Goal: Task Accomplishment & Management: Use online tool/utility

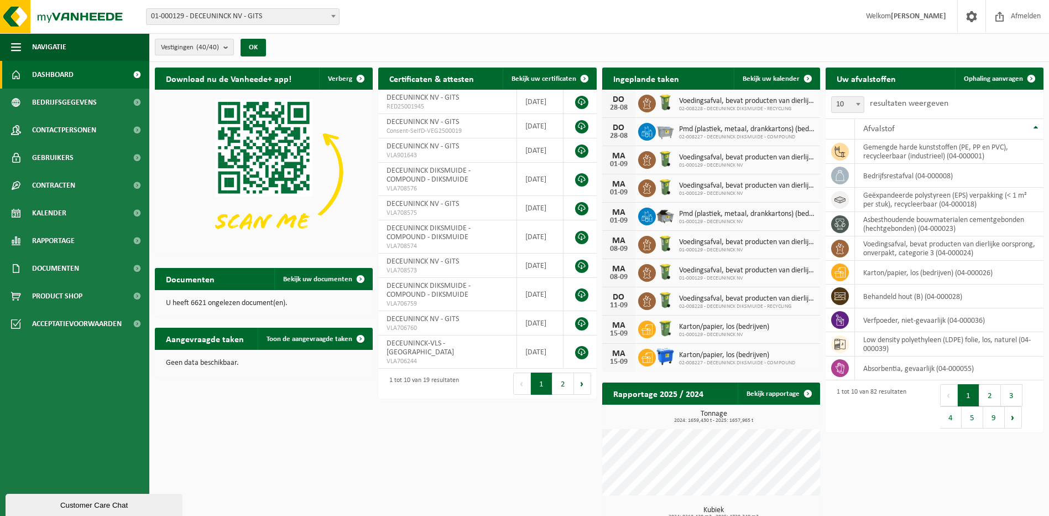
click at [226, 48] on b "submit" at bounding box center [228, 46] width 10 height 15
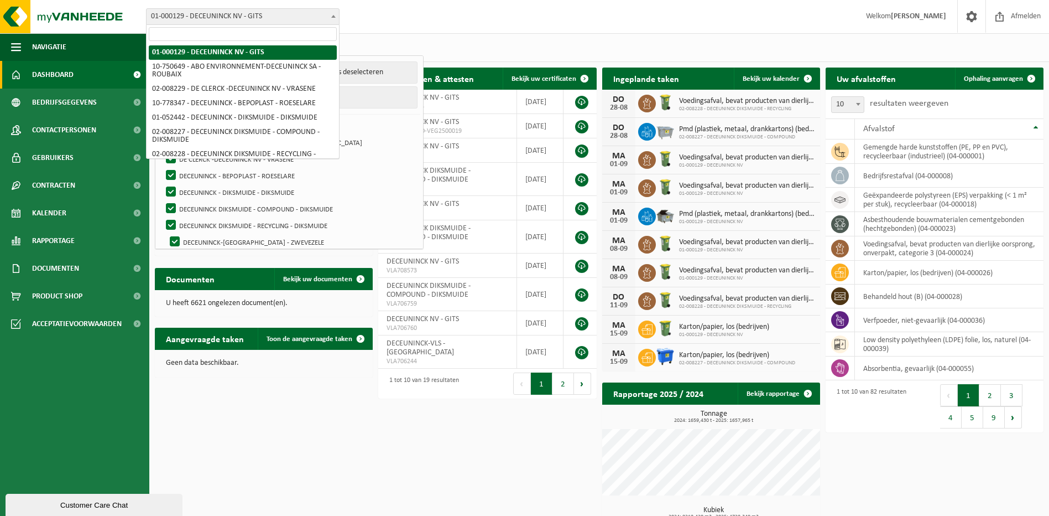
click at [331, 18] on span at bounding box center [333, 16] width 11 height 14
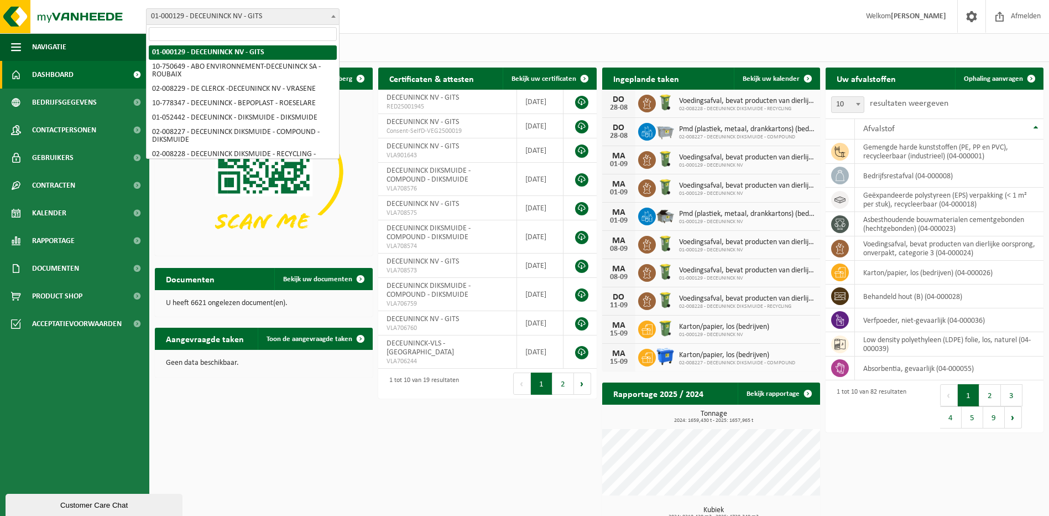
click at [394, 27] on div "Vestiging: 01-000129 - DECEUNINCK NV - GITS 10-750649 - ABO ENVIRONNEMENT-DECEU…" at bounding box center [524, 17] width 1049 height 34
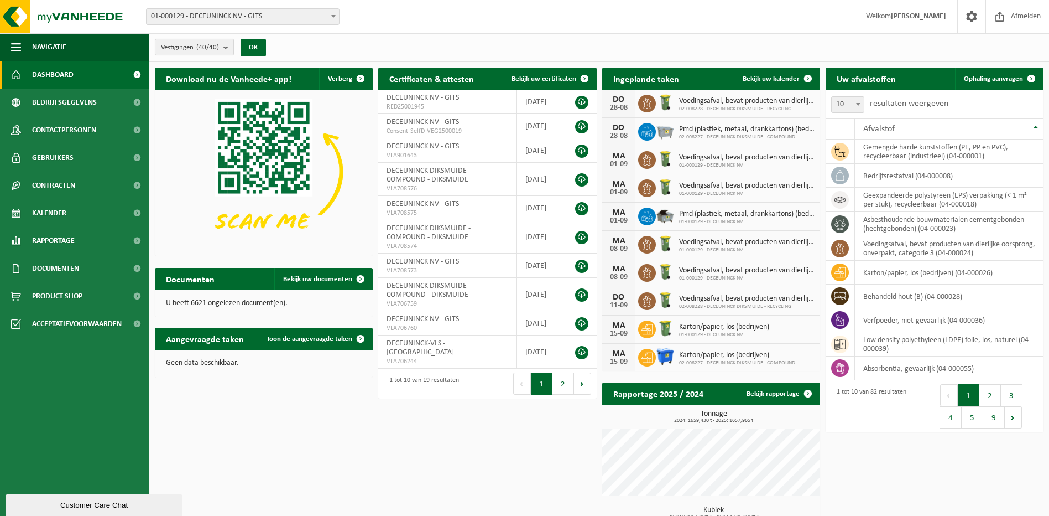
click at [222, 50] on button "Vestigingen (40/40)" at bounding box center [194, 47] width 79 height 17
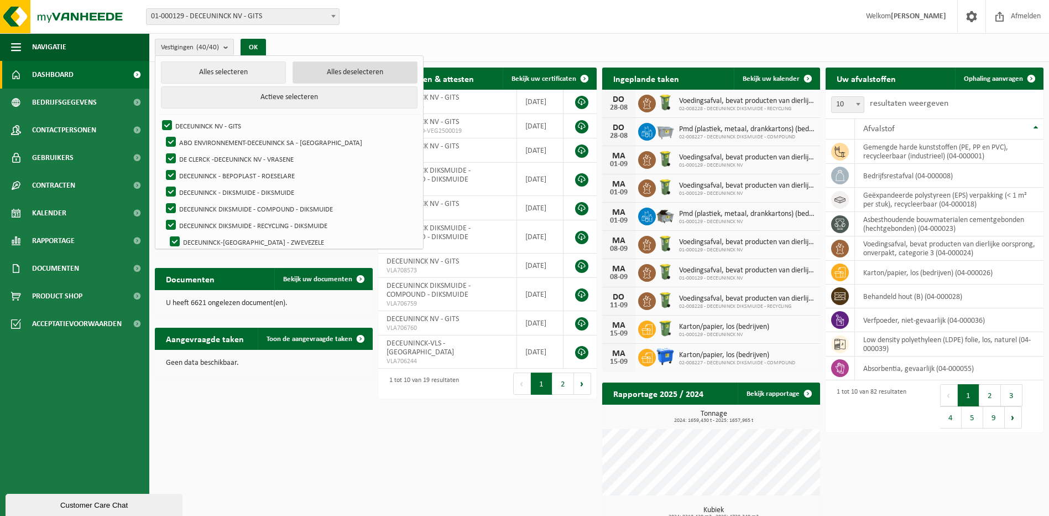
click at [293, 74] on button "Alles deselecteren" at bounding box center [355, 72] width 125 height 22
checkbox input "false"
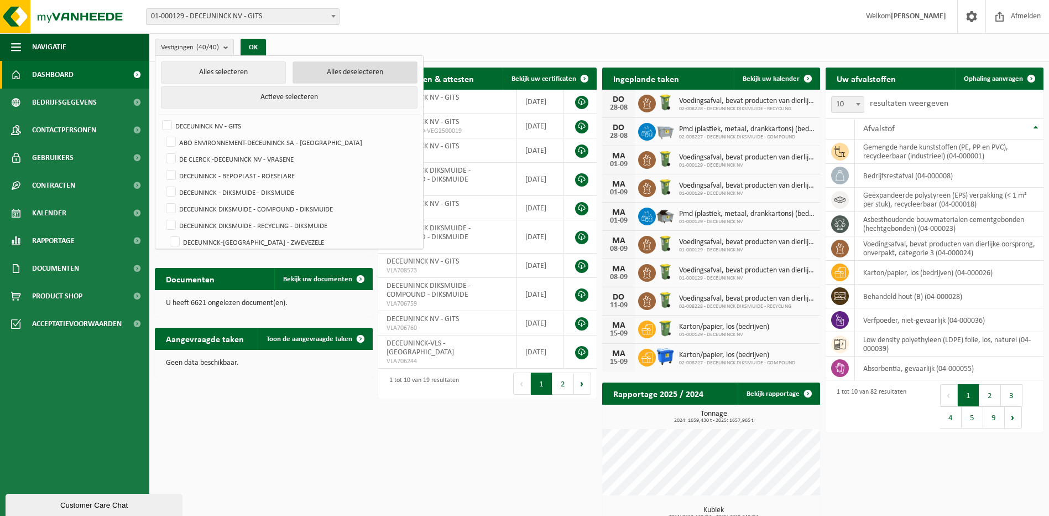
checkbox input "false"
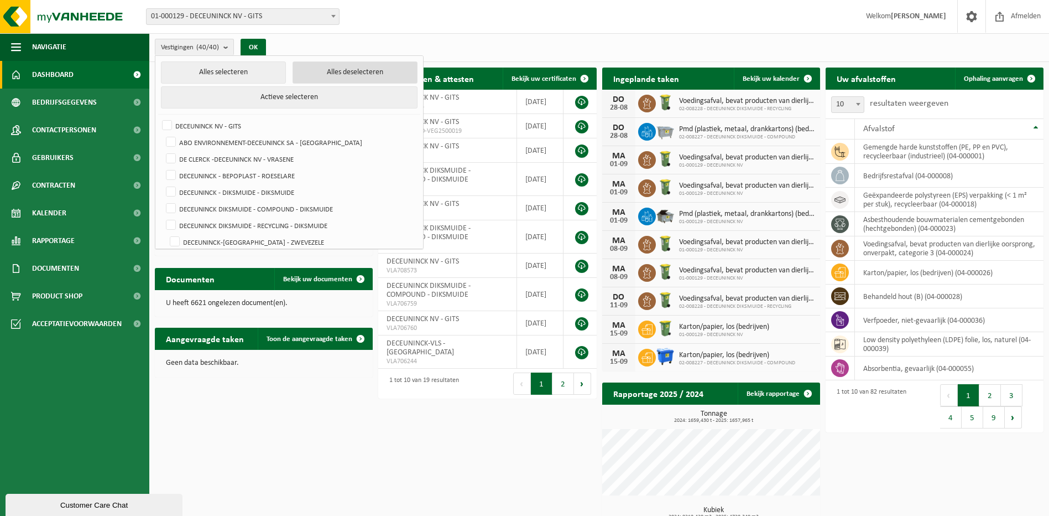
checkbox input "false"
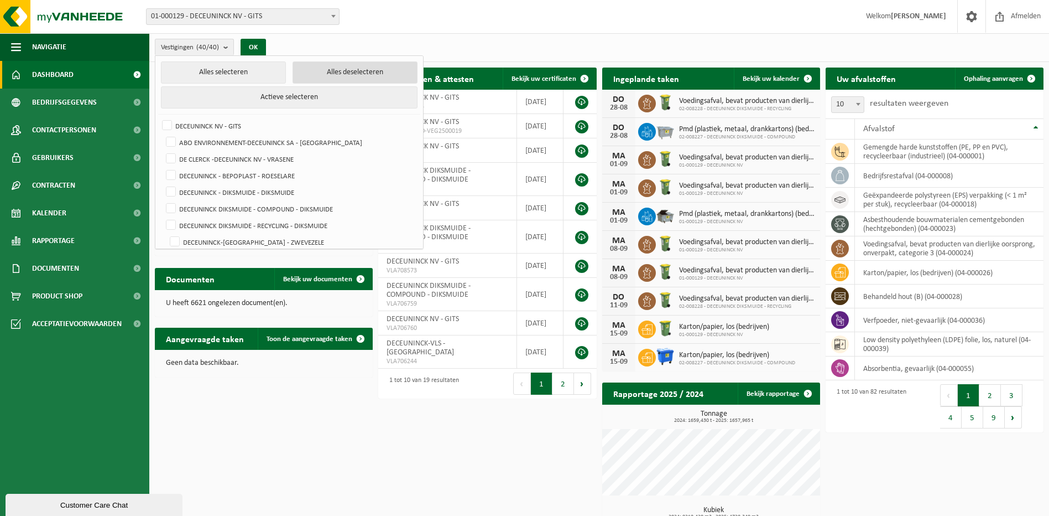
checkbox input "false"
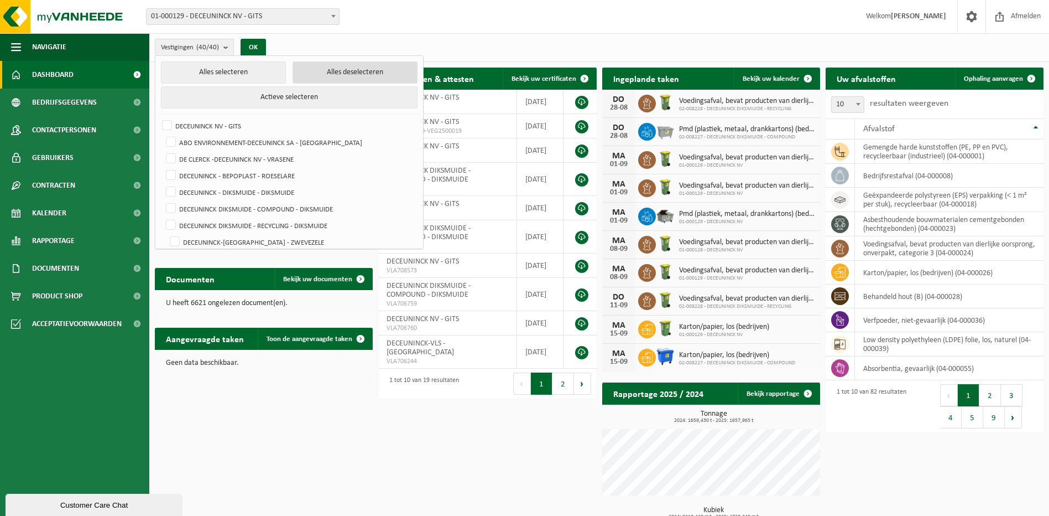
checkbox input "false"
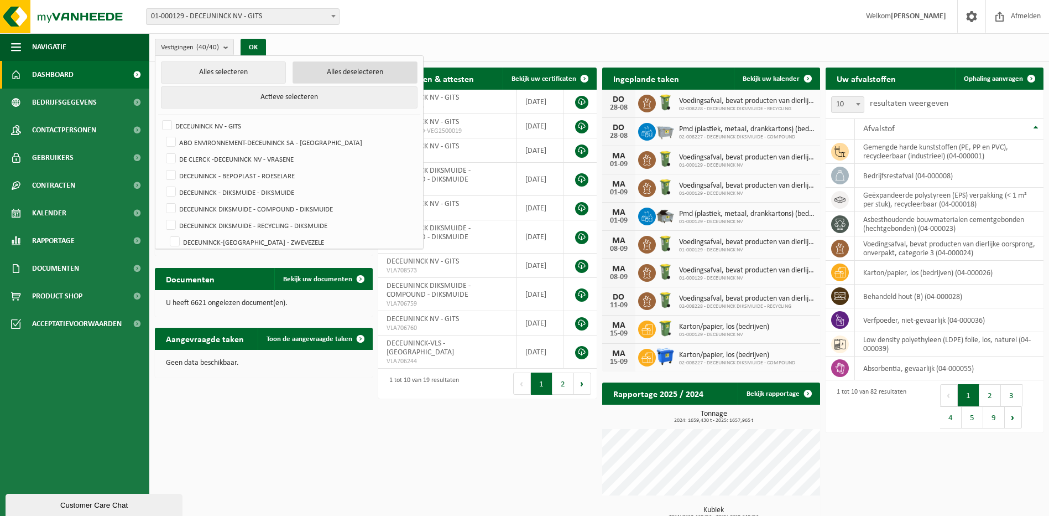
checkbox input "false"
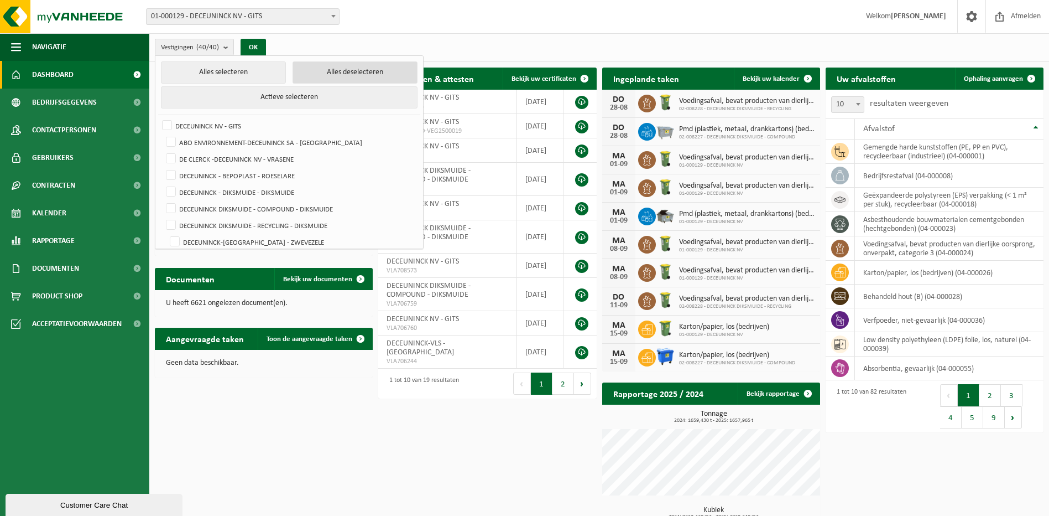
checkbox input "false"
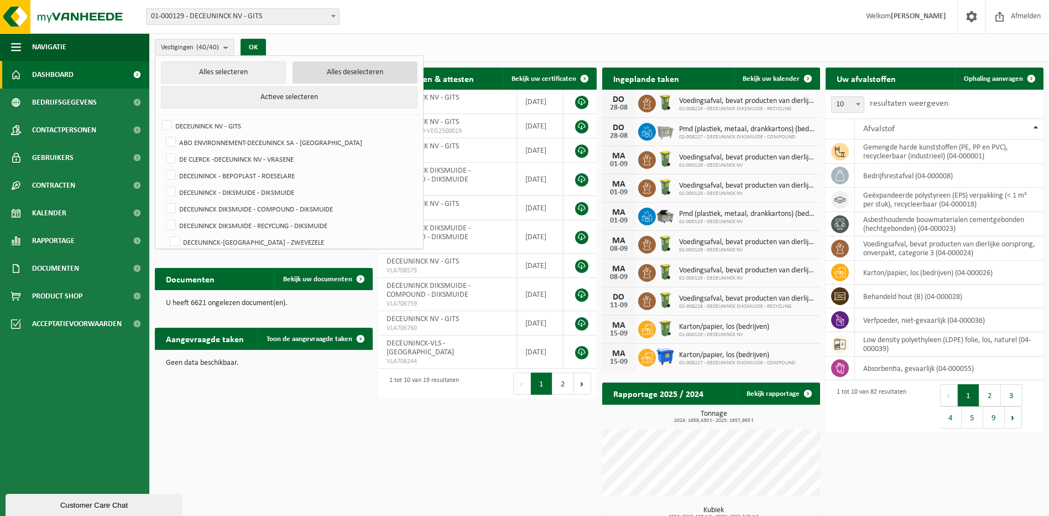
checkbox input "false"
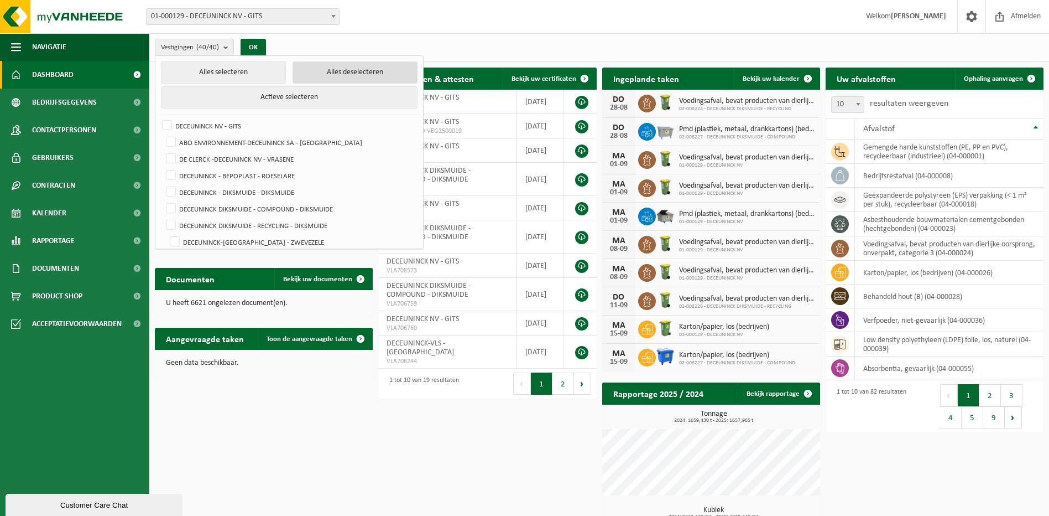
checkbox input "false"
click at [172, 193] on label "DECEUNINCK - DIKSMUIDE - DIKSMUIDE" at bounding box center [290, 192] width 253 height 17
click at [162, 184] on input "DECEUNINCK - DIKSMUIDE - DIKSMUIDE" at bounding box center [162, 183] width 1 height 1
checkbox input "true"
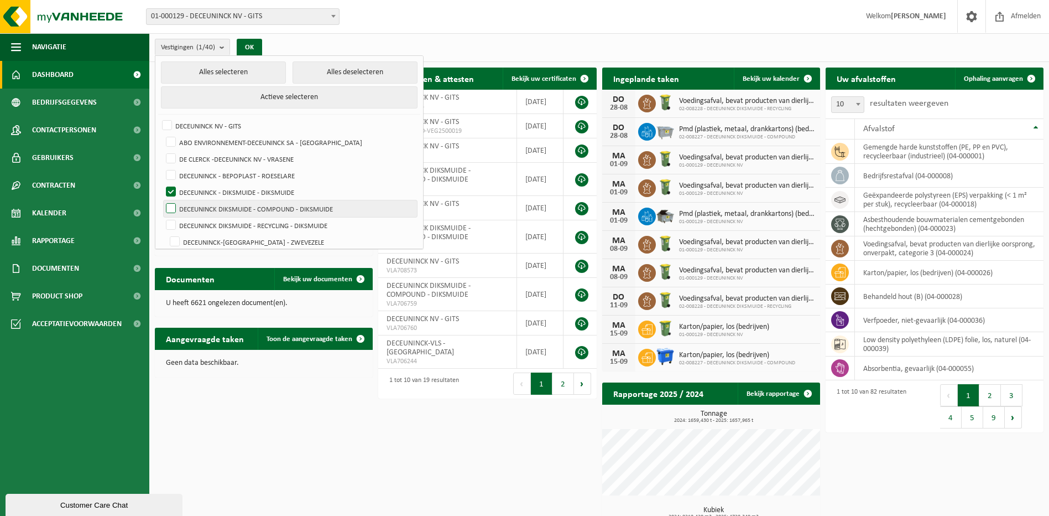
click at [175, 207] on label "DECEUNINCK DIKSMUIDE - COMPOUND - DIKSMUIDE" at bounding box center [290, 208] width 253 height 17
click at [162, 200] on input "DECEUNINCK DIKSMUIDE - COMPOUND - DIKSMUIDE" at bounding box center [162, 200] width 1 height 1
checkbox input "true"
click at [171, 225] on label "DECEUNINCK DIKSMUIDE - RECYCLING - DIKSMUIDE" at bounding box center [290, 225] width 253 height 17
click at [162, 217] on input "DECEUNINCK DIKSMUIDE - RECYCLING - DIKSMUIDE" at bounding box center [162, 216] width 1 height 1
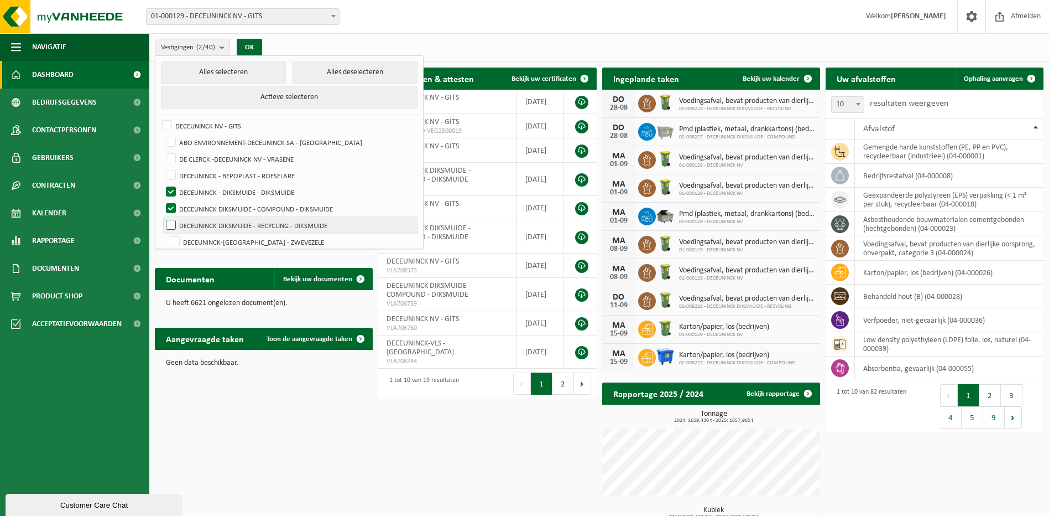
checkbox input "true"
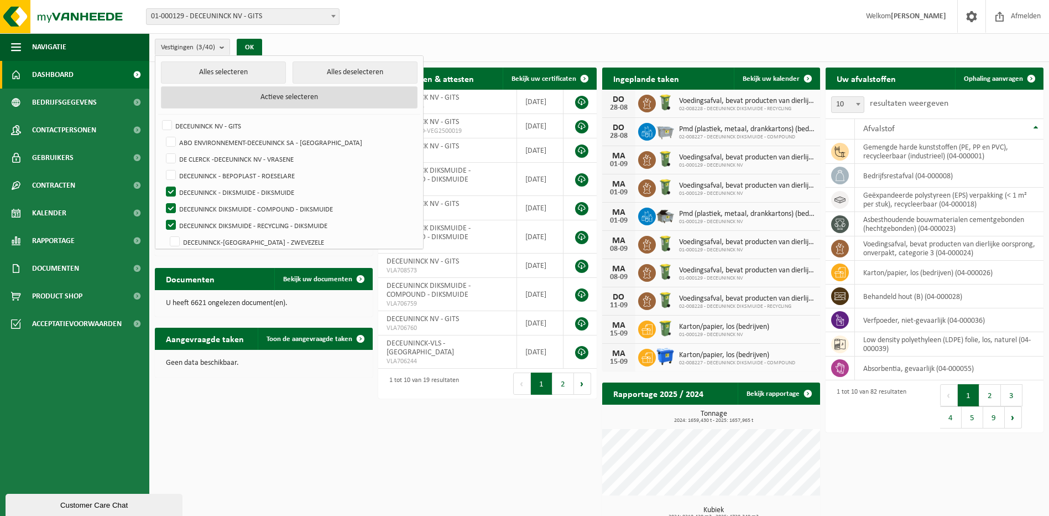
click at [240, 98] on button "Actieve selecteren" at bounding box center [289, 97] width 257 height 22
checkbox input "true"
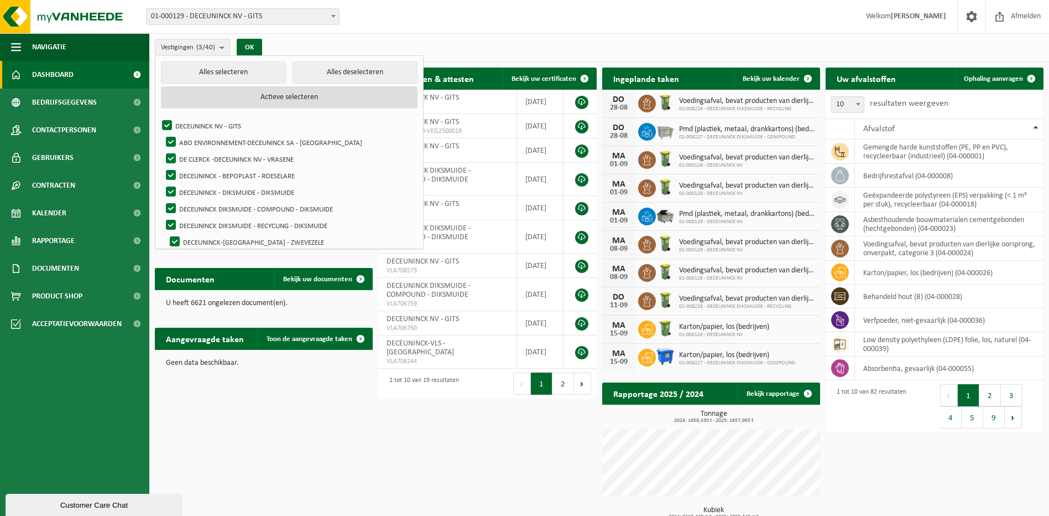
checkbox input "true"
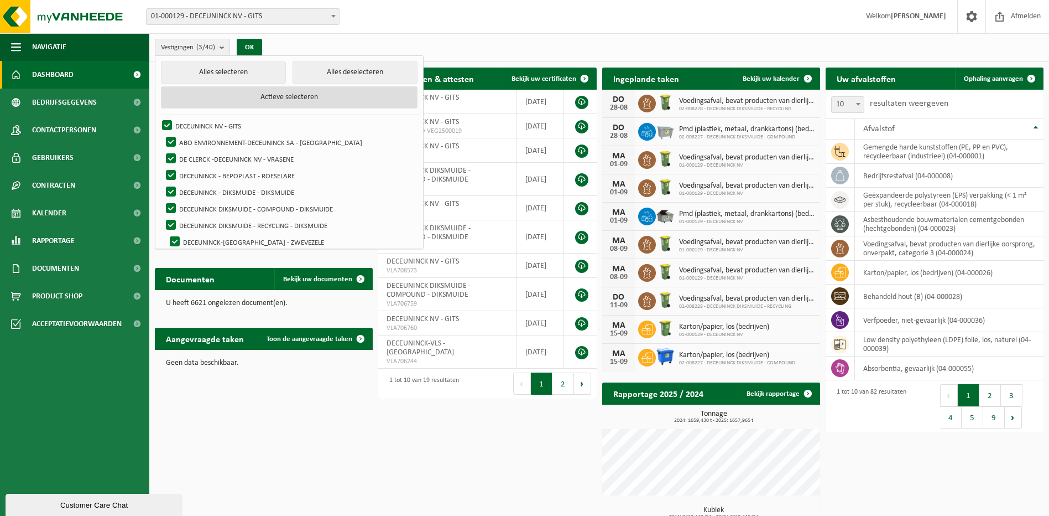
checkbox input "true"
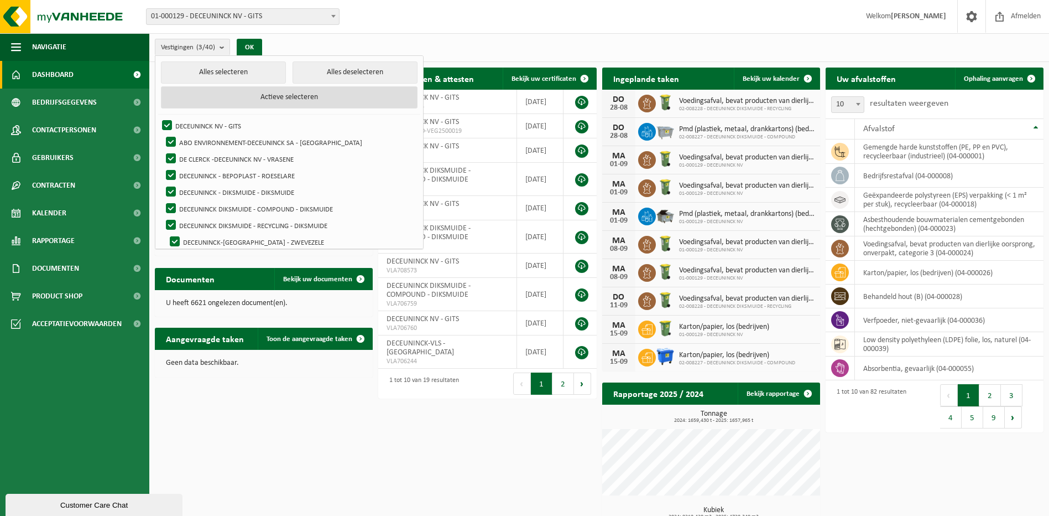
checkbox input "true"
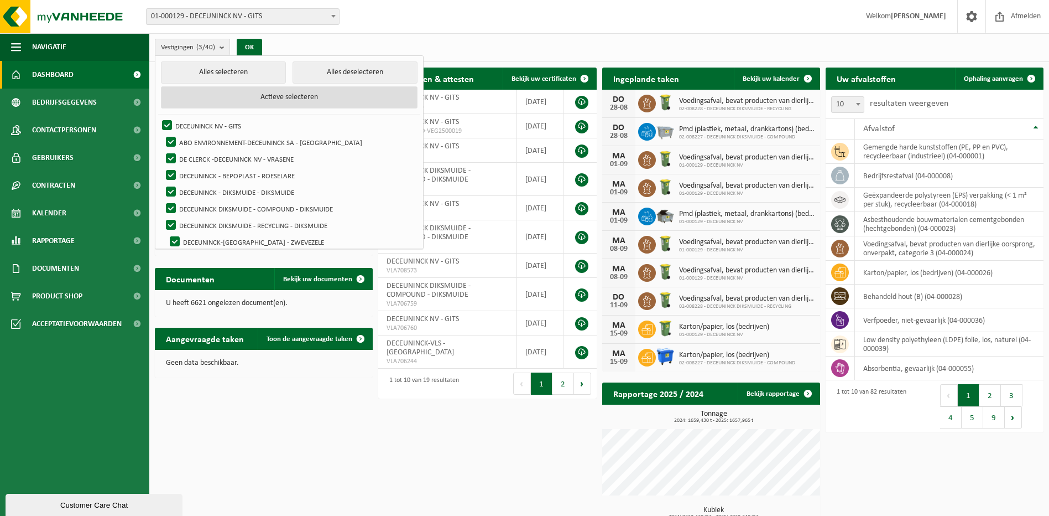
checkbox input "true"
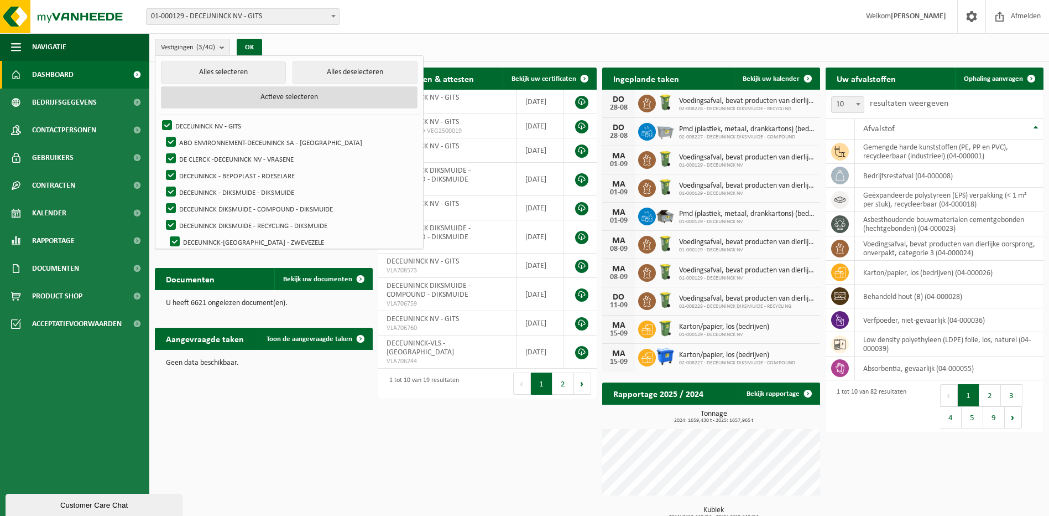
checkbox input "true"
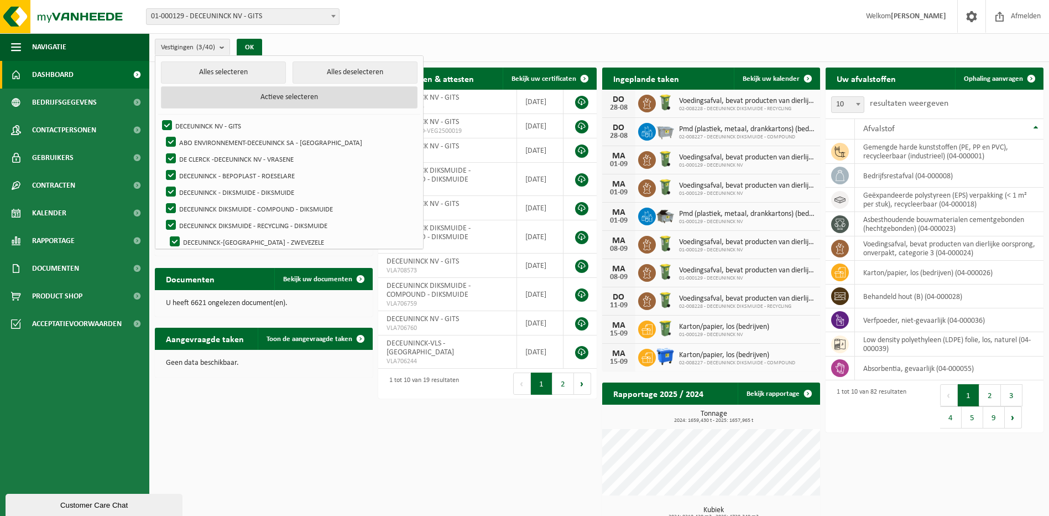
checkbox input "true"
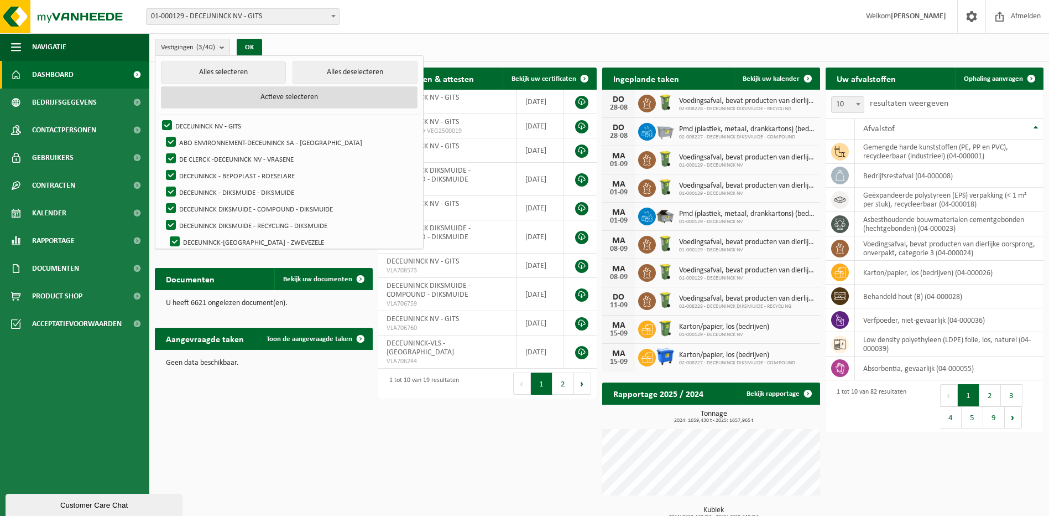
checkbox input "true"
click at [240, 98] on button "Actieve selecteren" at bounding box center [289, 97] width 257 height 22
click at [301, 75] on button "Alles deselecteren" at bounding box center [355, 72] width 125 height 22
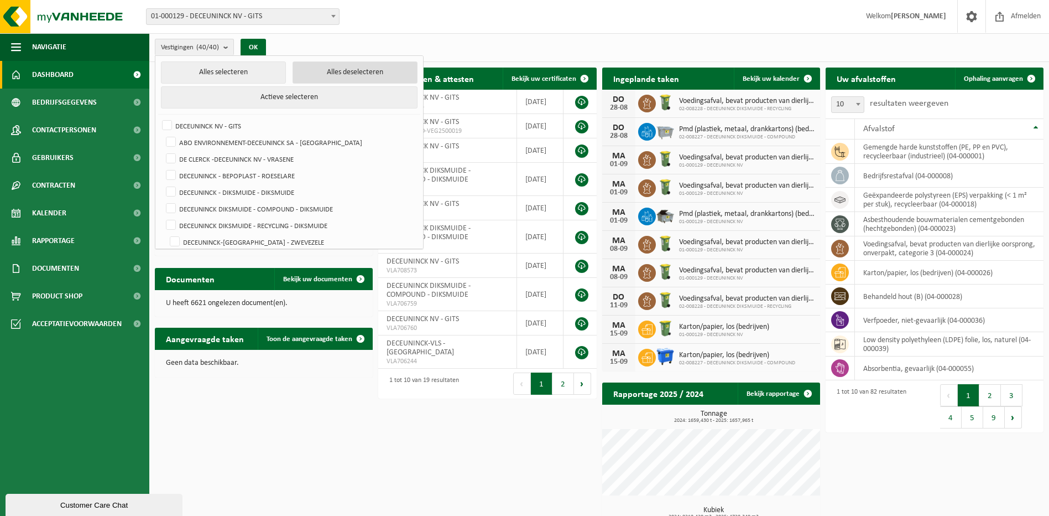
checkbox input "false"
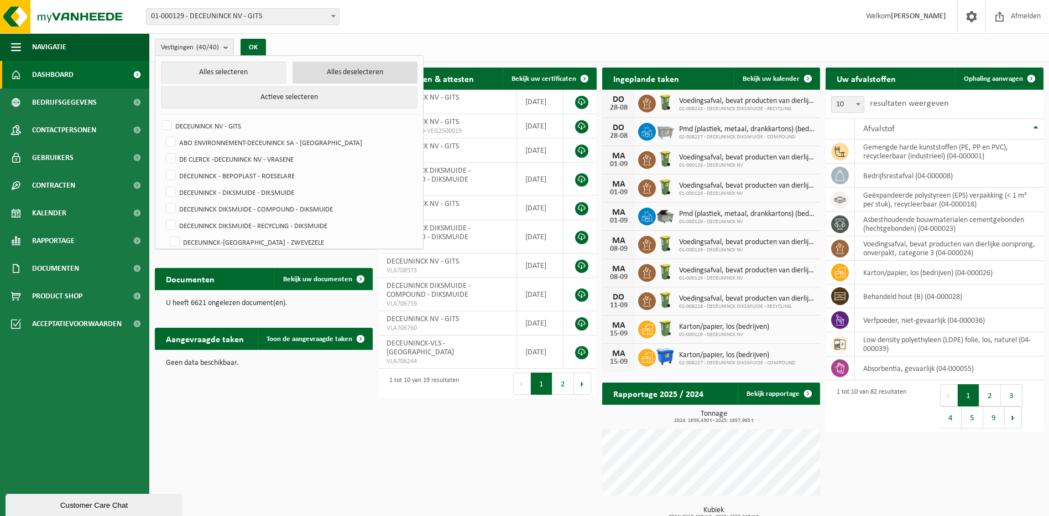
checkbox input "false"
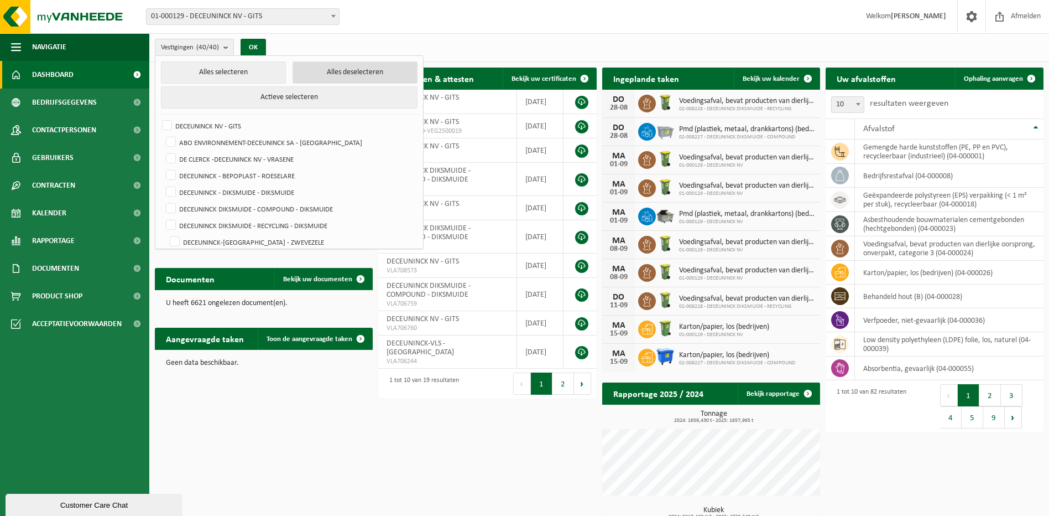
checkbox input "false"
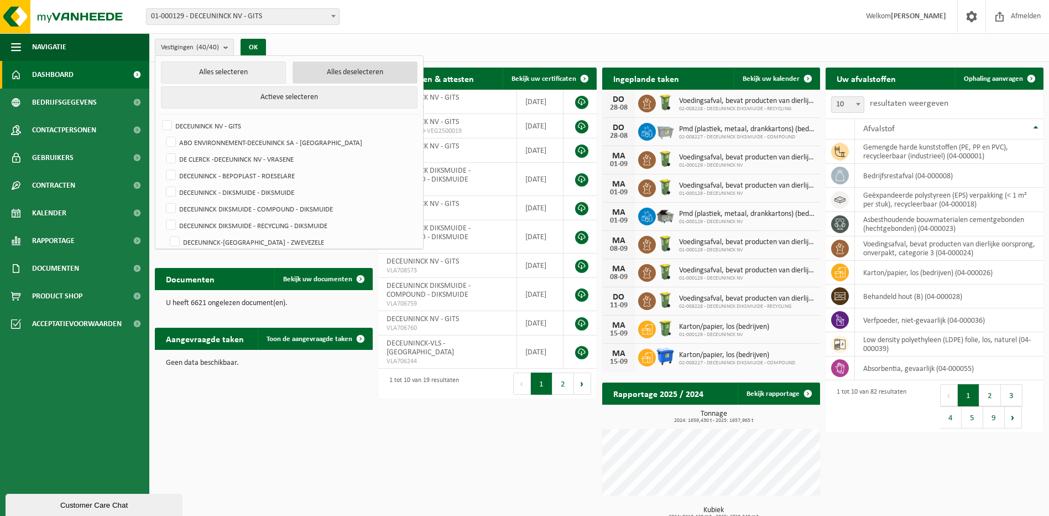
checkbox input "false"
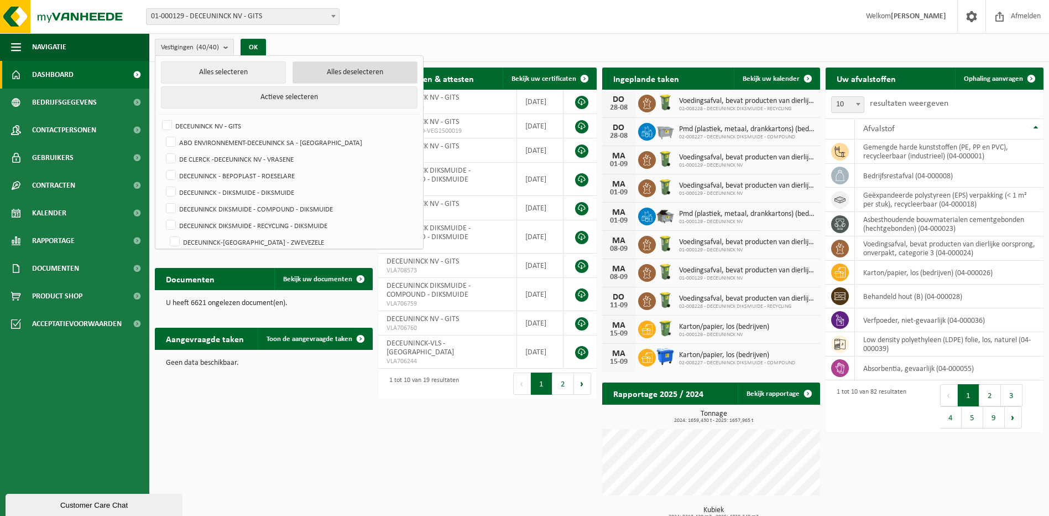
checkbox input "false"
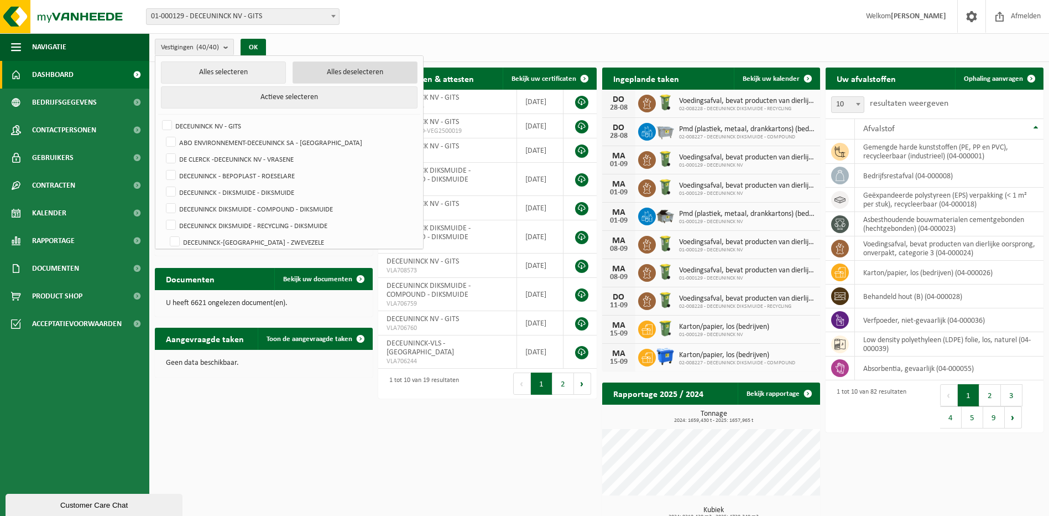
checkbox input "false"
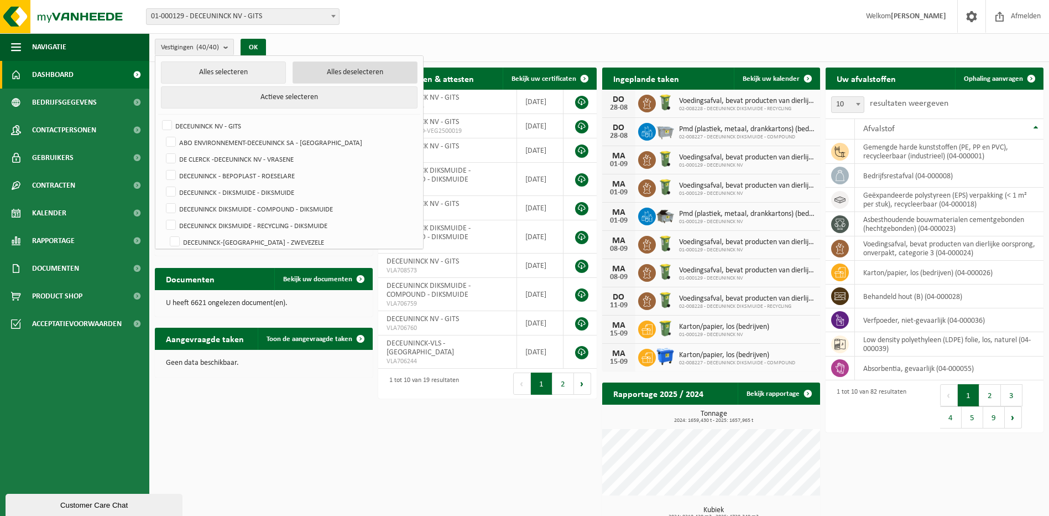
checkbox input "false"
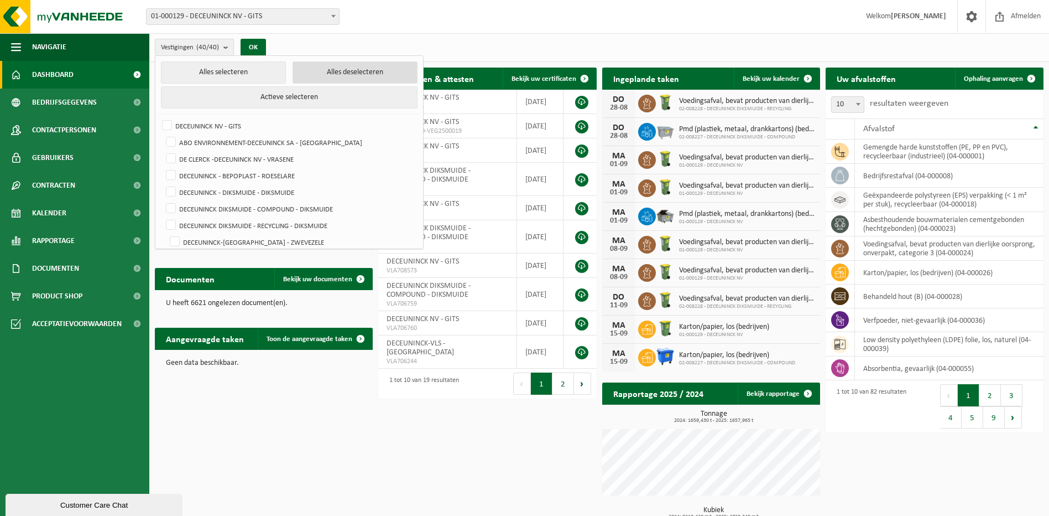
checkbox input "false"
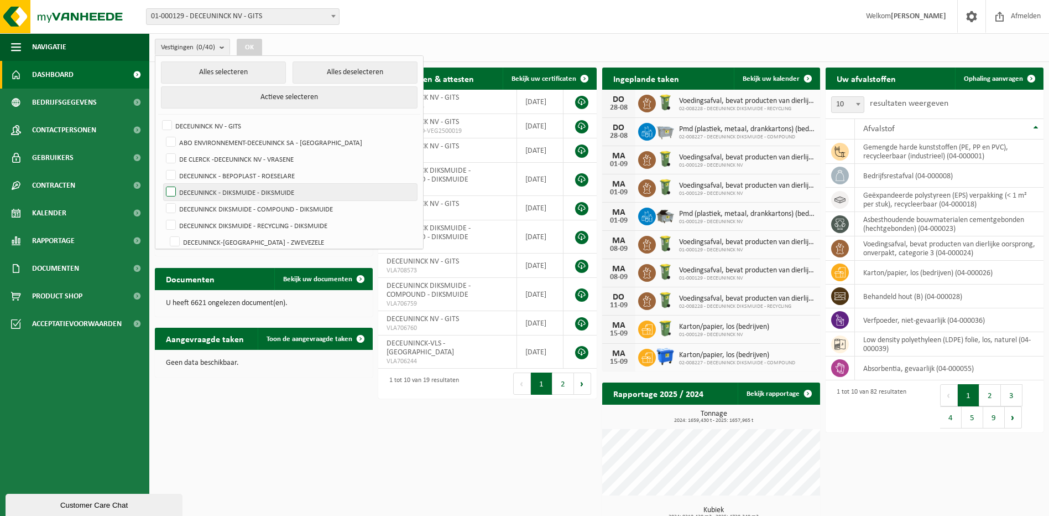
click at [175, 193] on label "DECEUNINCK - DIKSMUIDE - DIKSMUIDE" at bounding box center [290, 192] width 253 height 17
click at [162, 184] on input "DECEUNINCK - DIKSMUIDE - DIKSMUIDE" at bounding box center [162, 183] width 1 height 1
checkbox input "true"
click at [251, 49] on button "OK" at bounding box center [249, 48] width 25 height 18
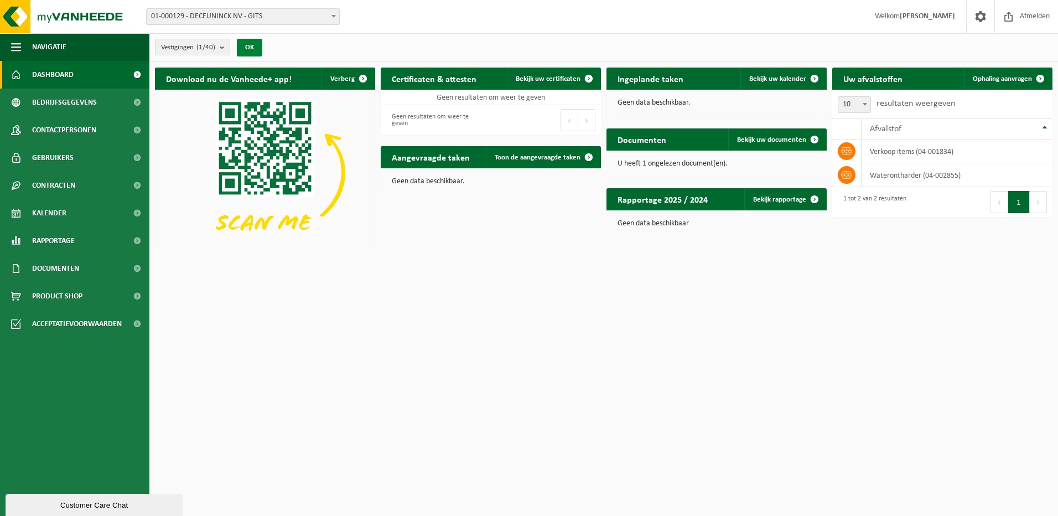
click at [247, 48] on button "OK" at bounding box center [249, 48] width 25 height 18
click at [226, 49] on b "submit" at bounding box center [225, 46] width 10 height 15
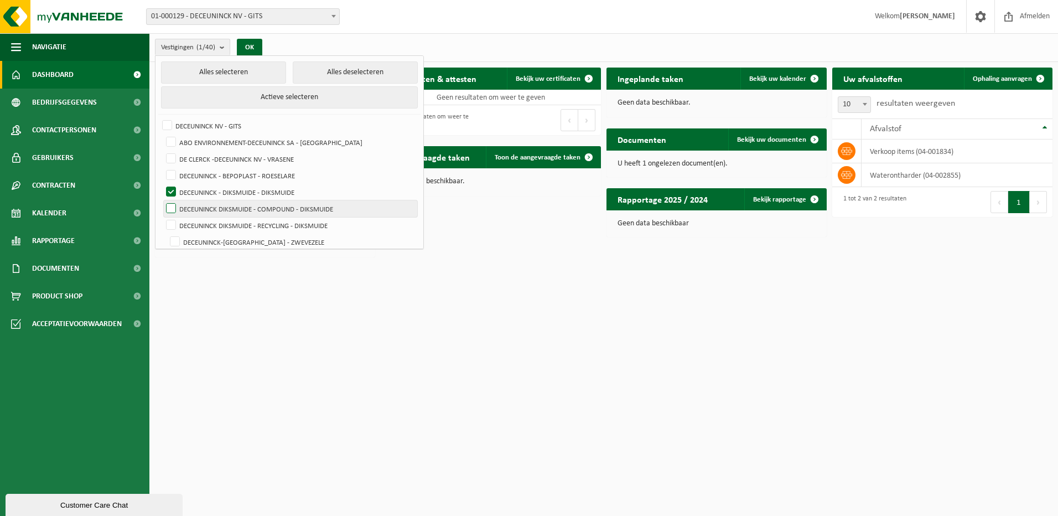
click at [171, 205] on label "DECEUNINCK DIKSMUIDE - COMPOUND - DIKSMUIDE" at bounding box center [290, 208] width 253 height 17
click at [162, 200] on input "DECEUNINCK DIKSMUIDE - COMPOUND - DIKSMUIDE" at bounding box center [162, 200] width 1 height 1
checkbox input "true"
click at [173, 188] on label "DECEUNINCK - DIKSMUIDE - DIKSMUIDE" at bounding box center [290, 192] width 253 height 17
click at [162, 184] on input "DECEUNINCK - DIKSMUIDE - DIKSMUIDE" at bounding box center [162, 183] width 1 height 1
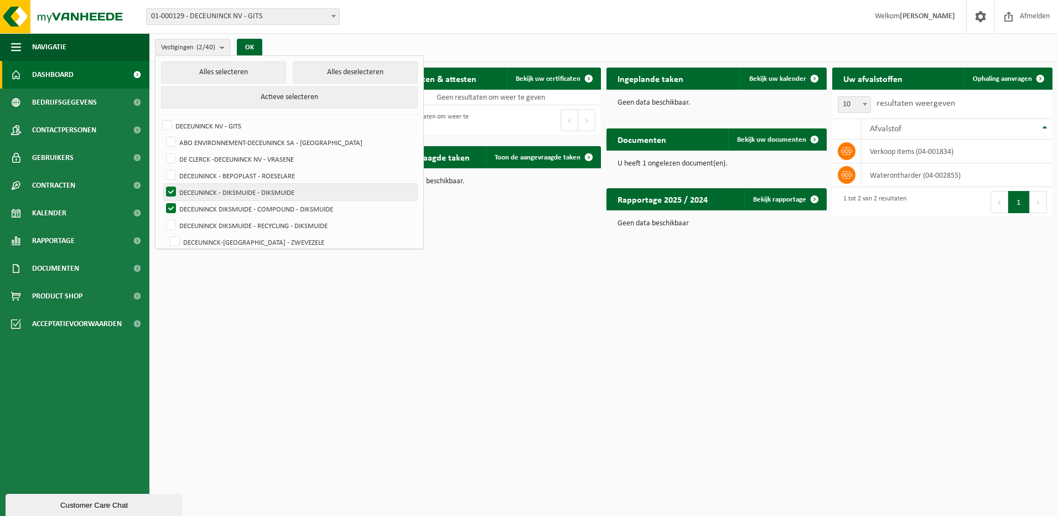
checkbox input "false"
click at [254, 49] on button "OK" at bounding box center [249, 48] width 25 height 18
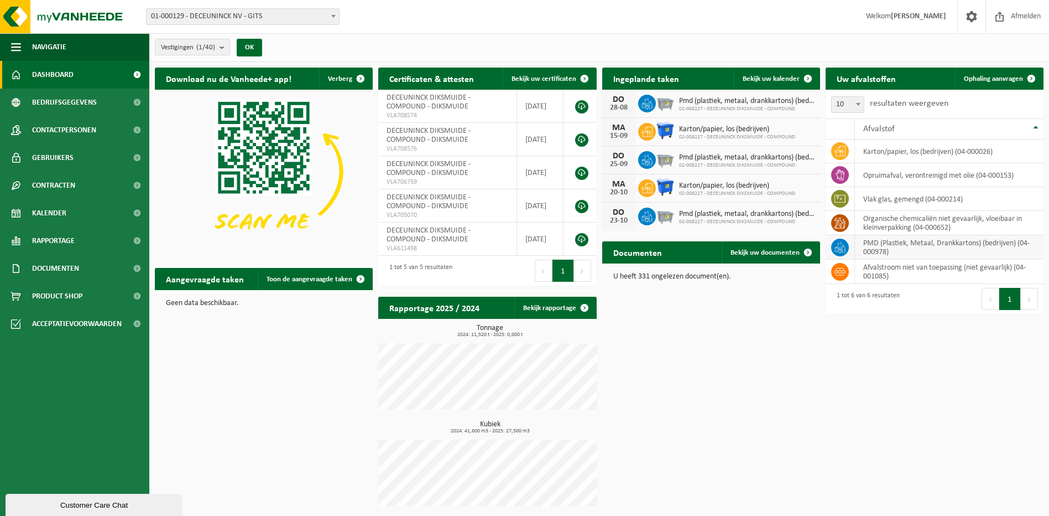
click at [897, 251] on td "PMD (Plastiek, Metaal, Drankkartons) (bedrijven) (04-000978)" at bounding box center [949, 247] width 189 height 24
